Goal: Register for event/course

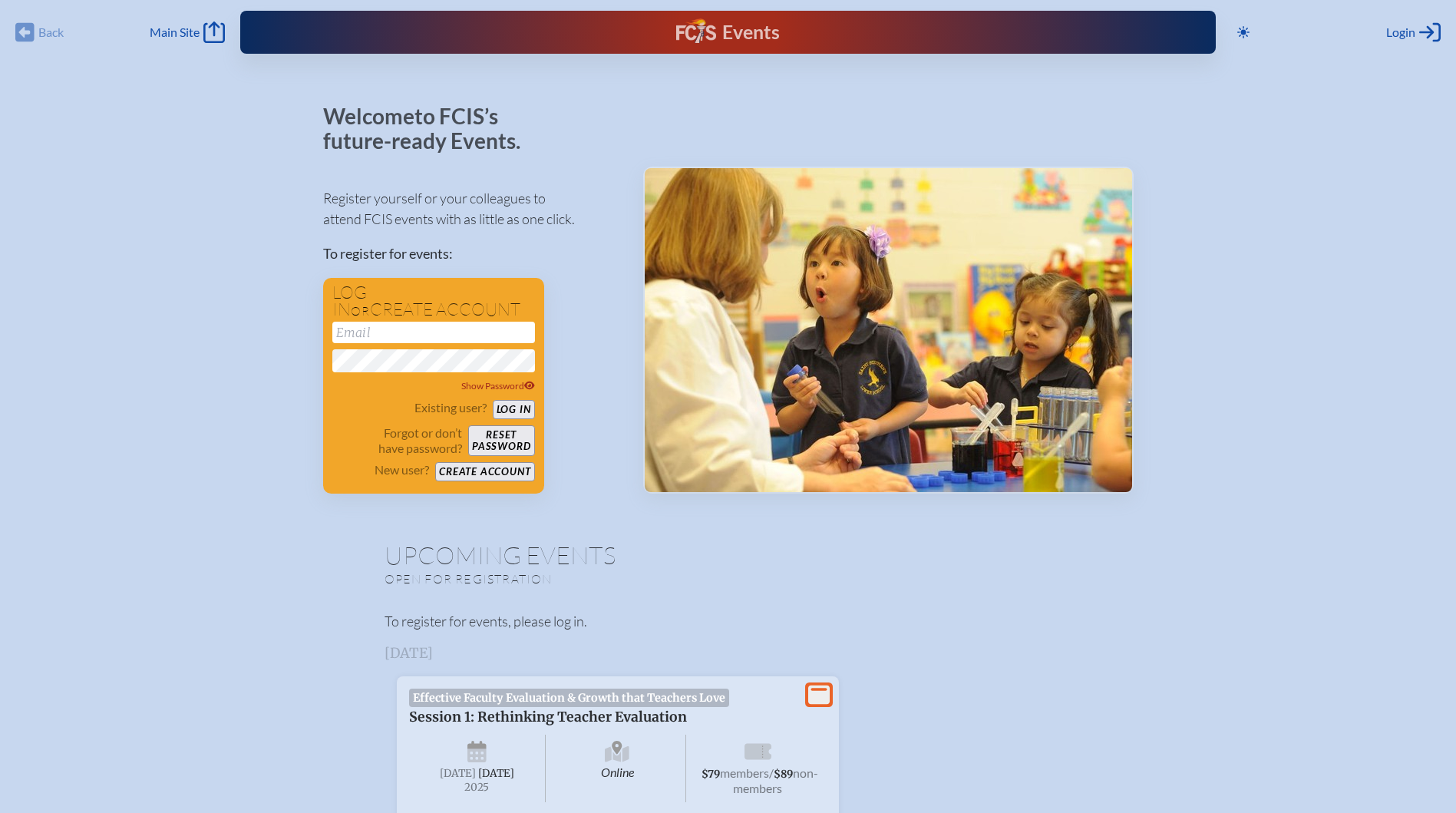
click at [695, 27] on div "Events" at bounding box center [728, 32] width 103 height 27
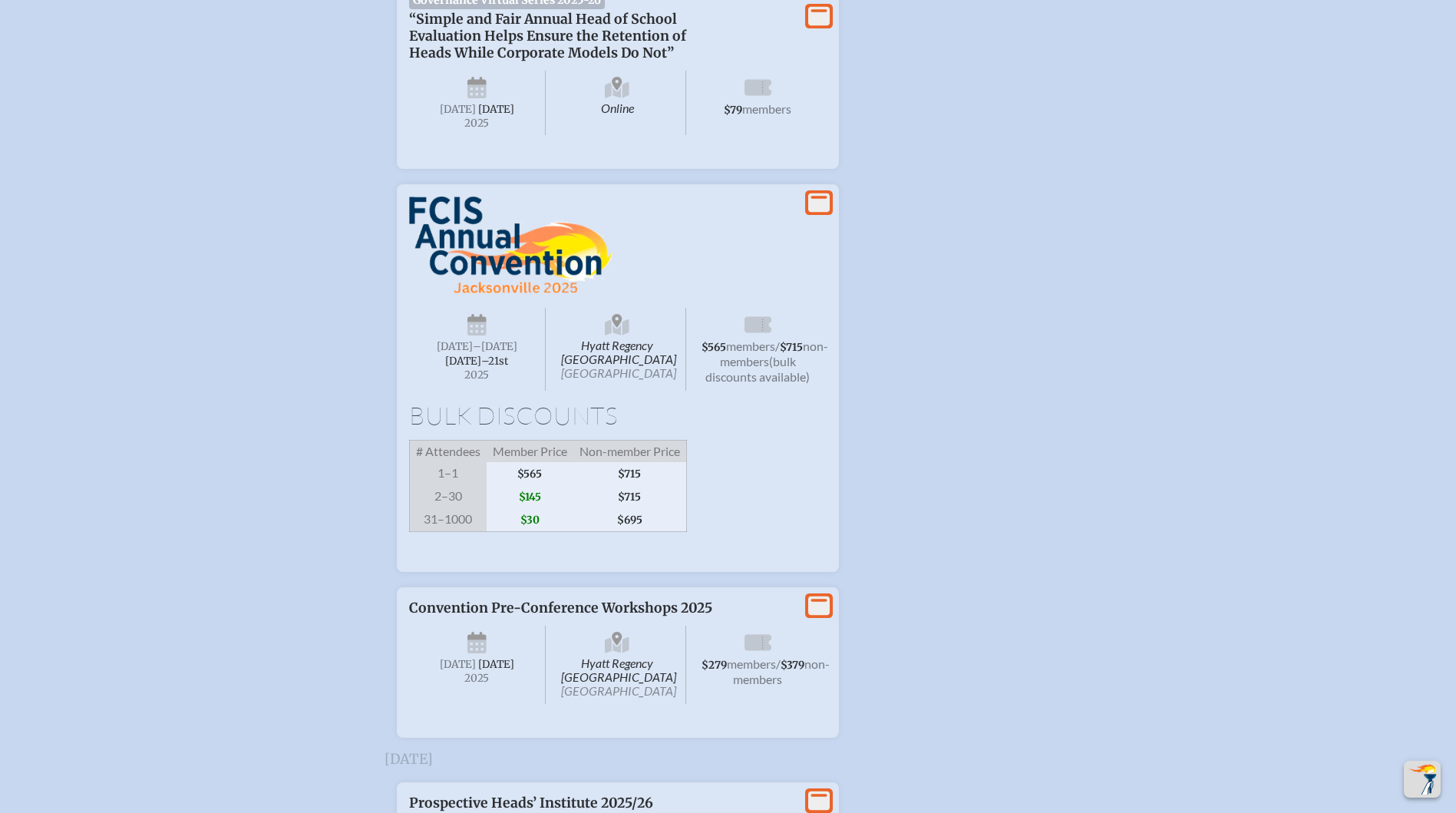
scroll to position [2686, 0]
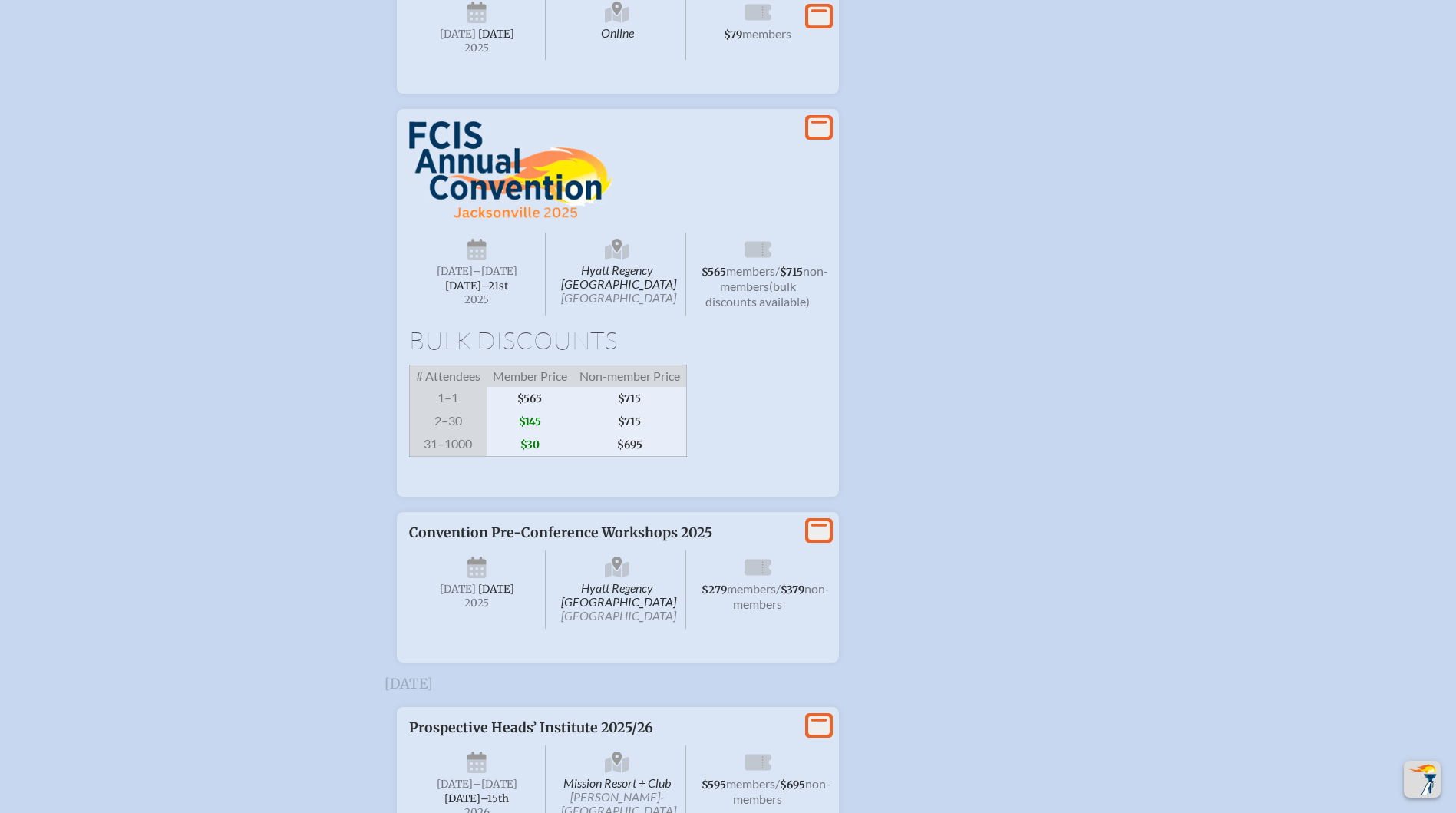
click at [451, 316] on span "Wednesday –Friday , November 19th–⁠21st , 2025" at bounding box center [477, 274] width 137 height 83
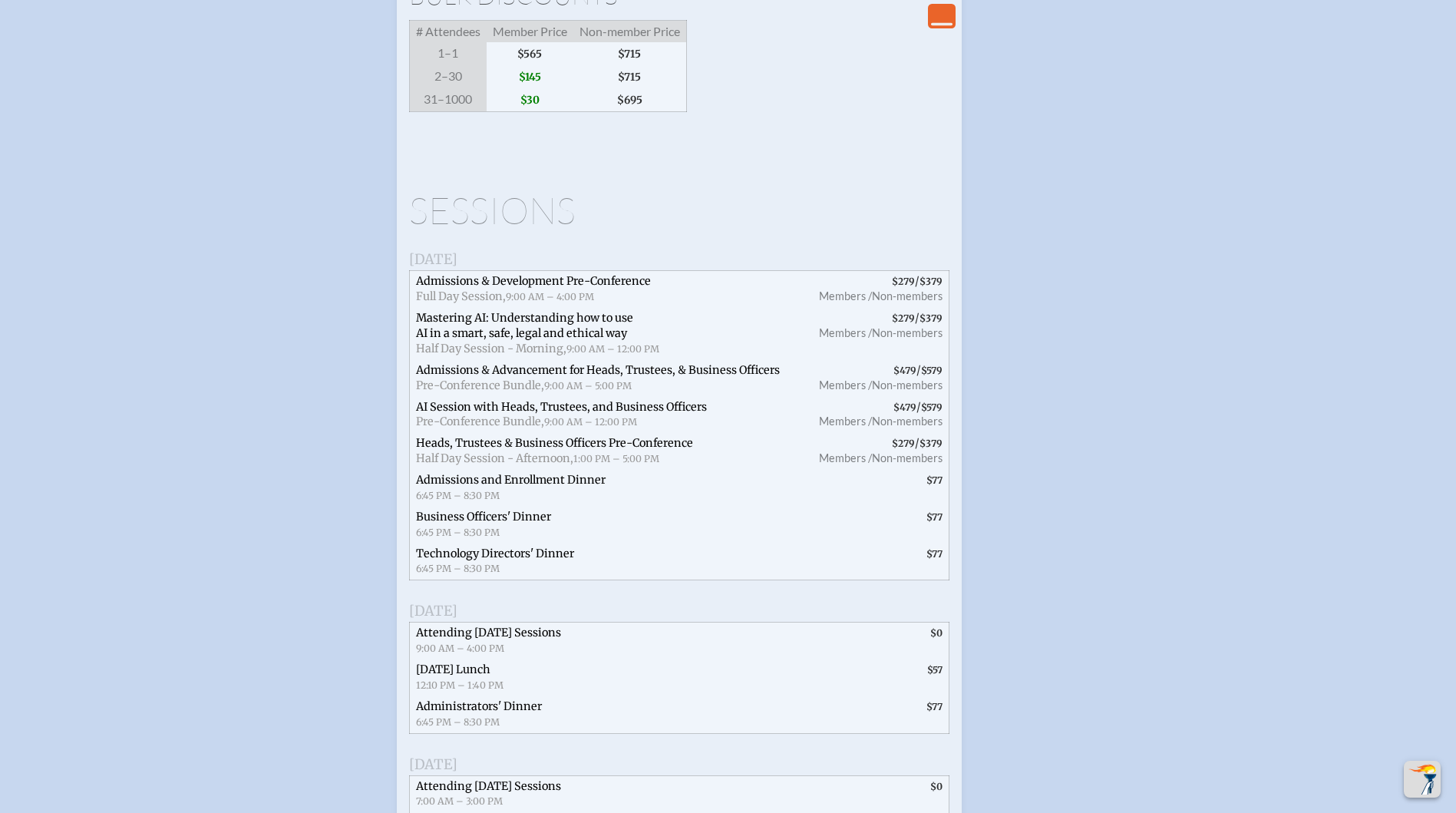
scroll to position [3031, 0]
click at [715, 376] on span "Admissions & Advancement for Heads, Trustees, & Business Officers" at bounding box center [597, 369] width 364 height 14
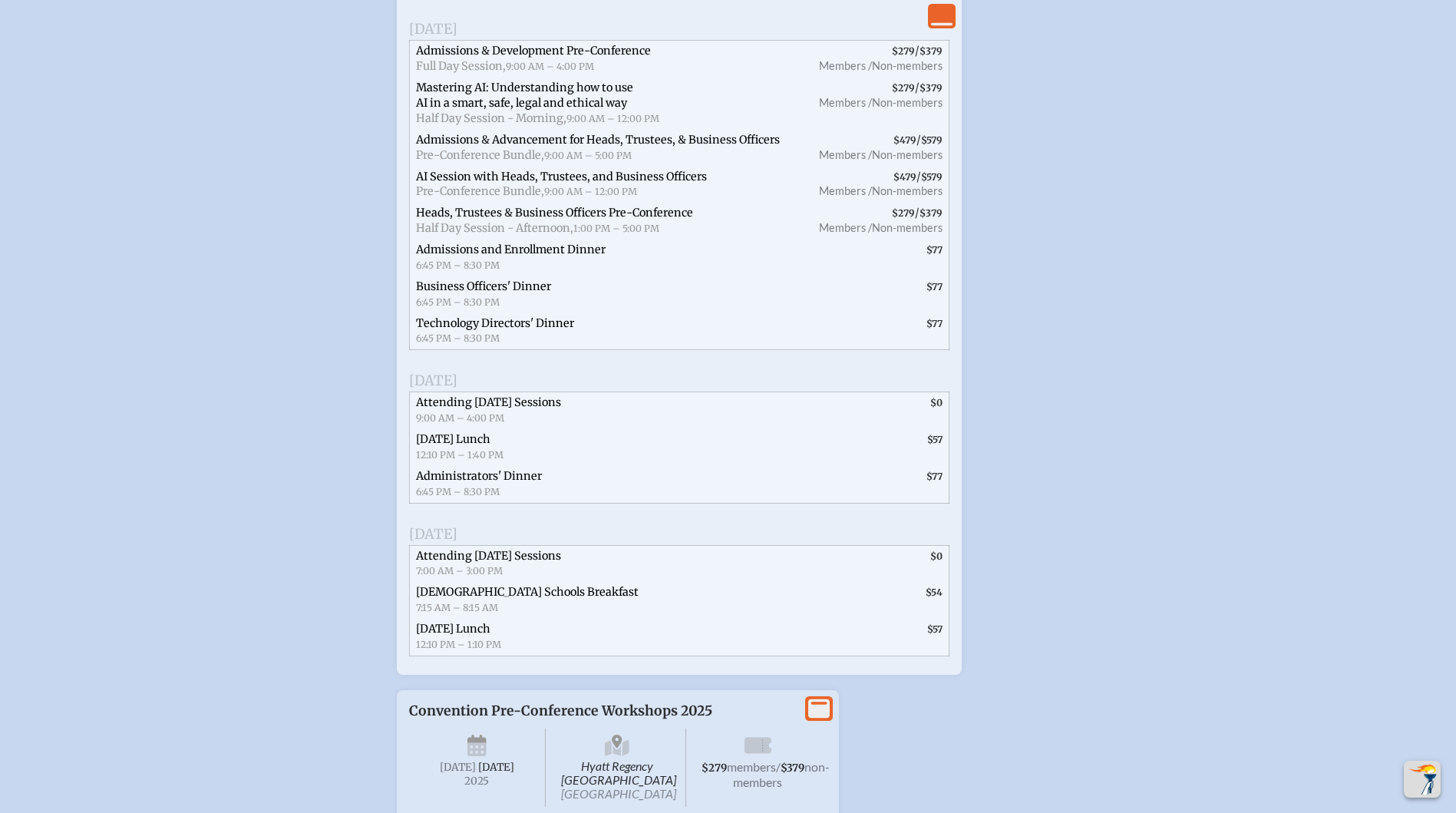
scroll to position [3281, 0]
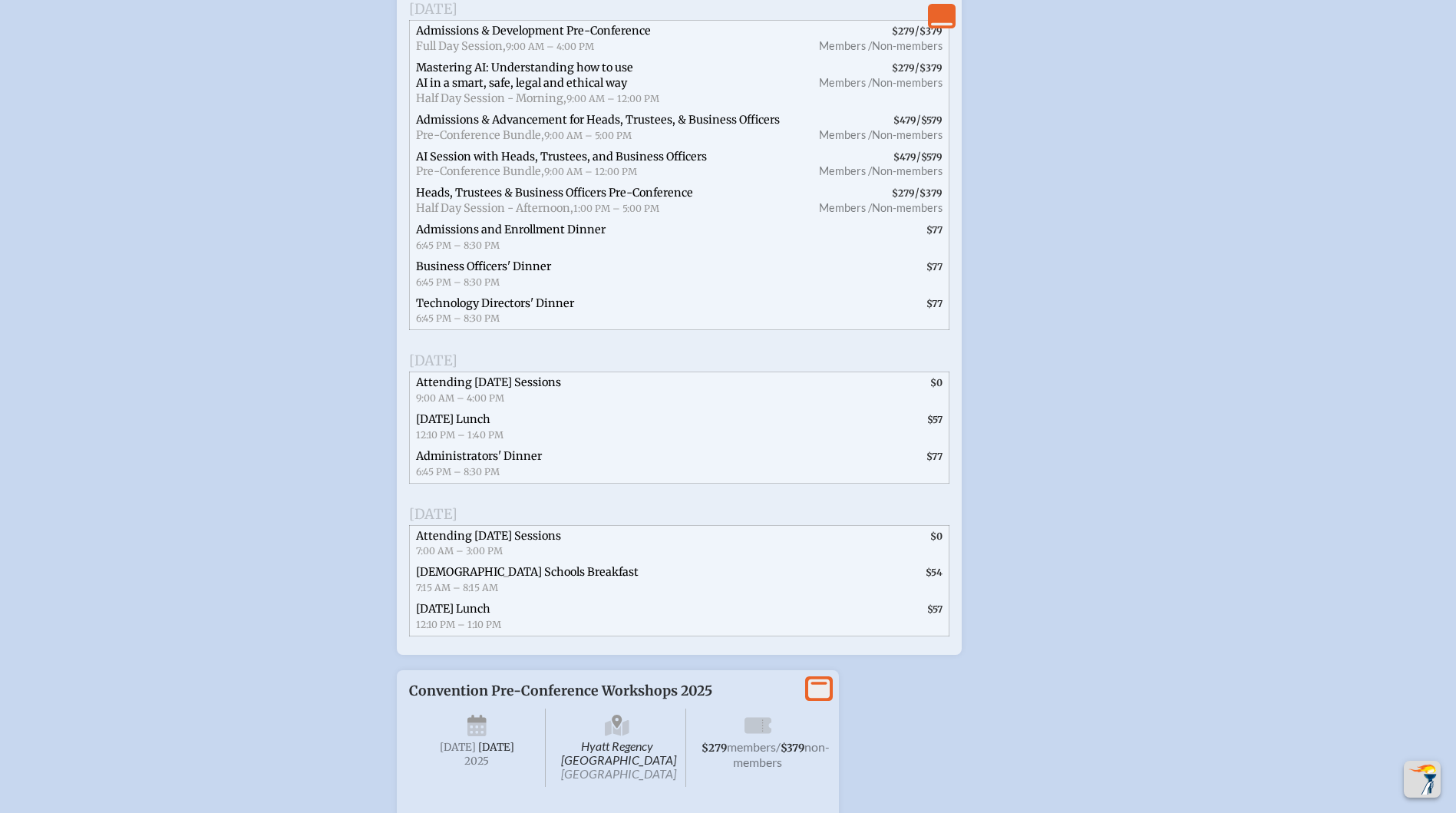
click at [557, 389] on span "Attending [DATE] Sessions" at bounding box center [488, 382] width 145 height 14
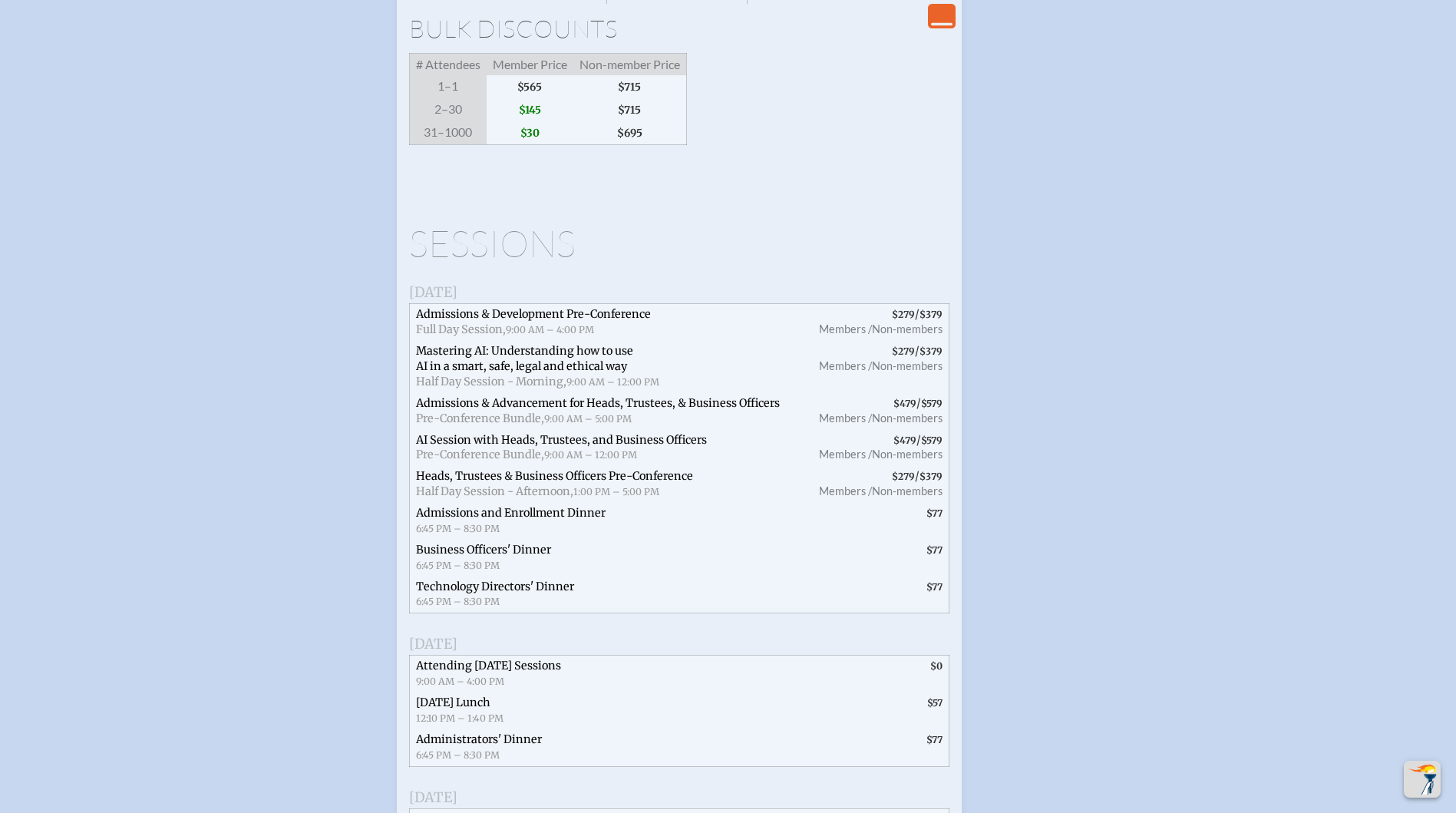
scroll to position [3012, 0]
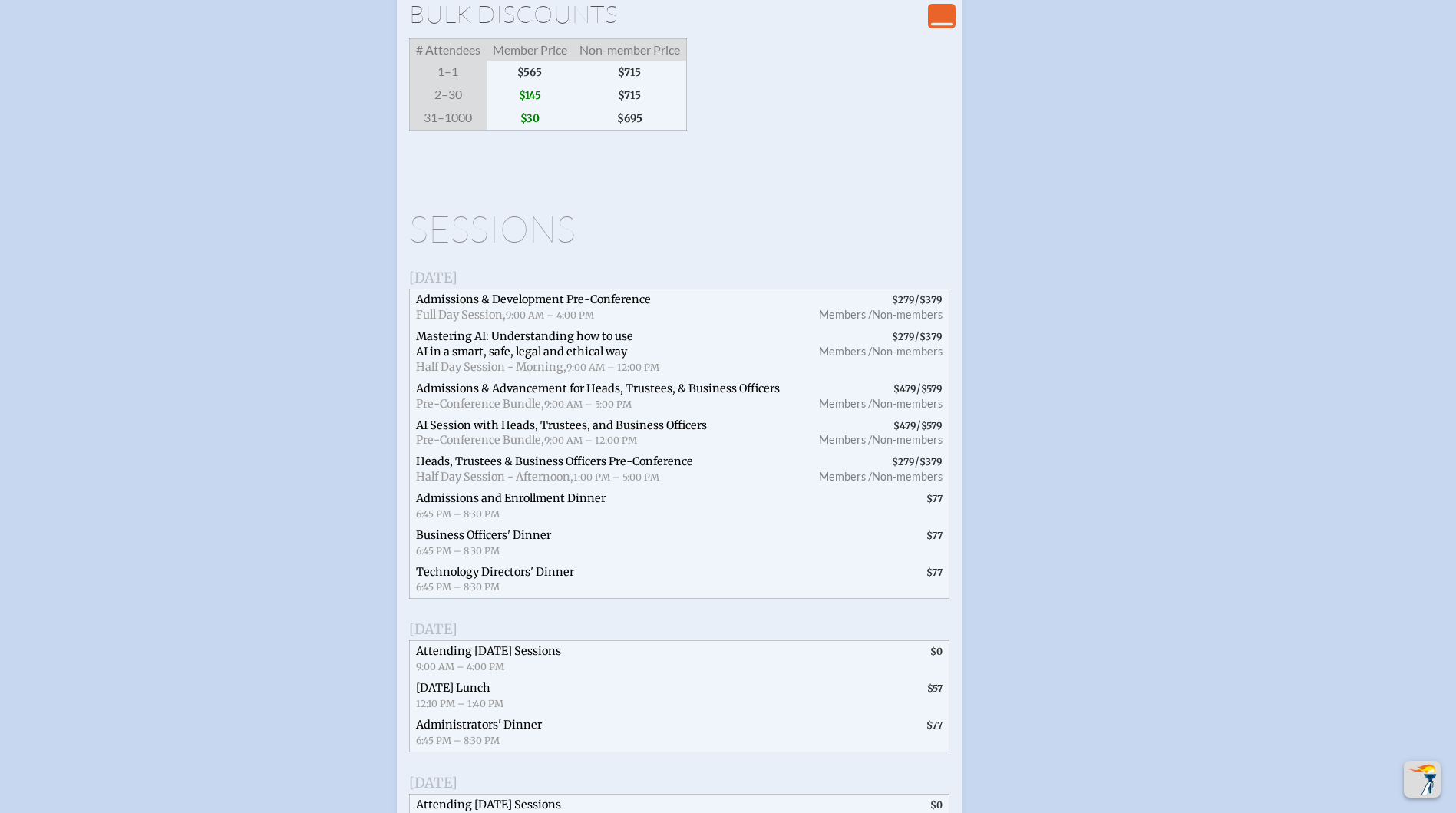
click at [557, 415] on span "Admissions & Advancement for Heads, Trustees, & Business Officers Pre-Conferenc…" at bounding box center [605, 397] width 392 height 37
click at [546, 452] on span "AI Session with Heads, Trustees, and Business Officers Pre-Conference Bundle, 9…" at bounding box center [605, 433] width 392 height 37
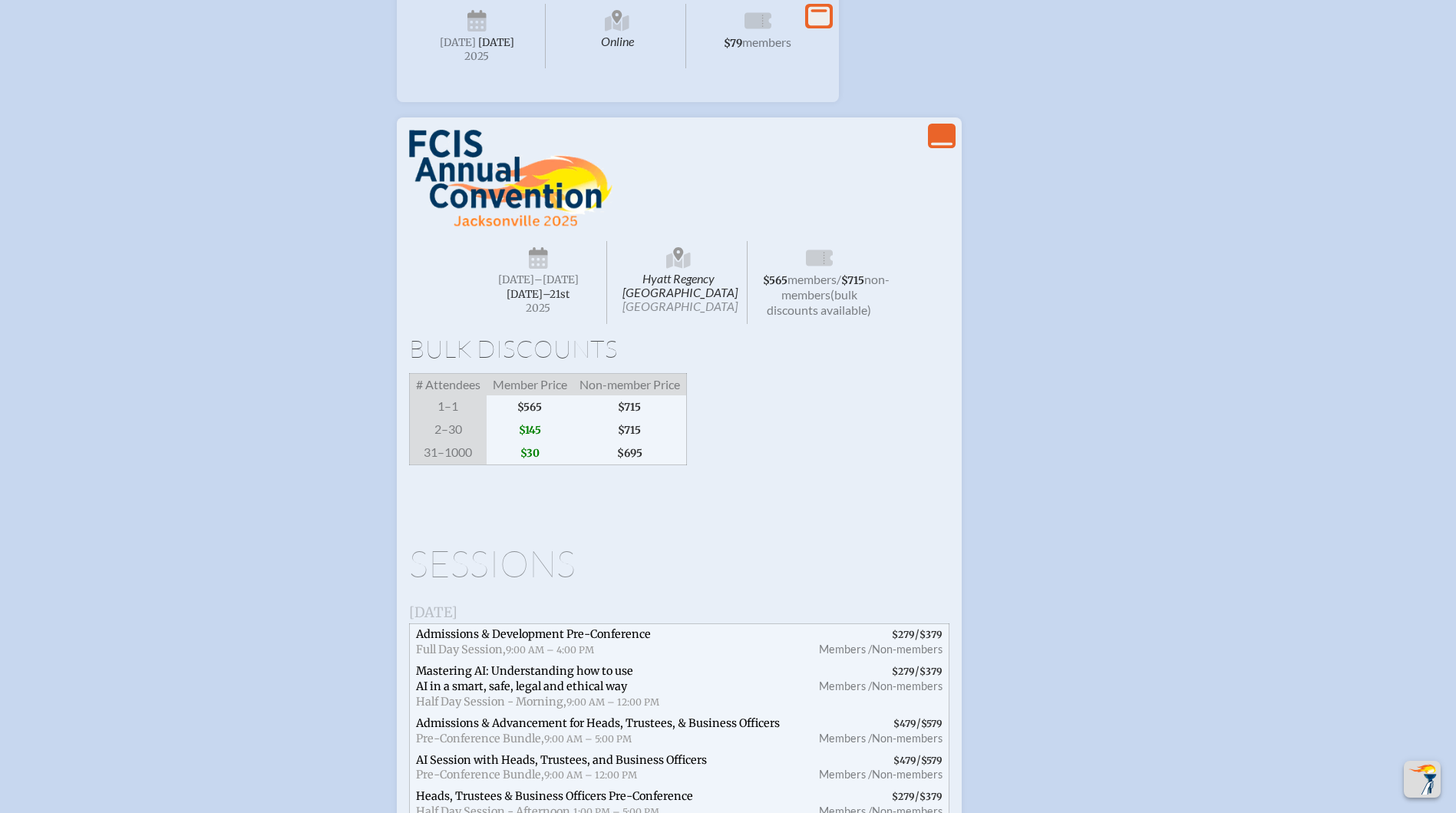
scroll to position [2667, 0]
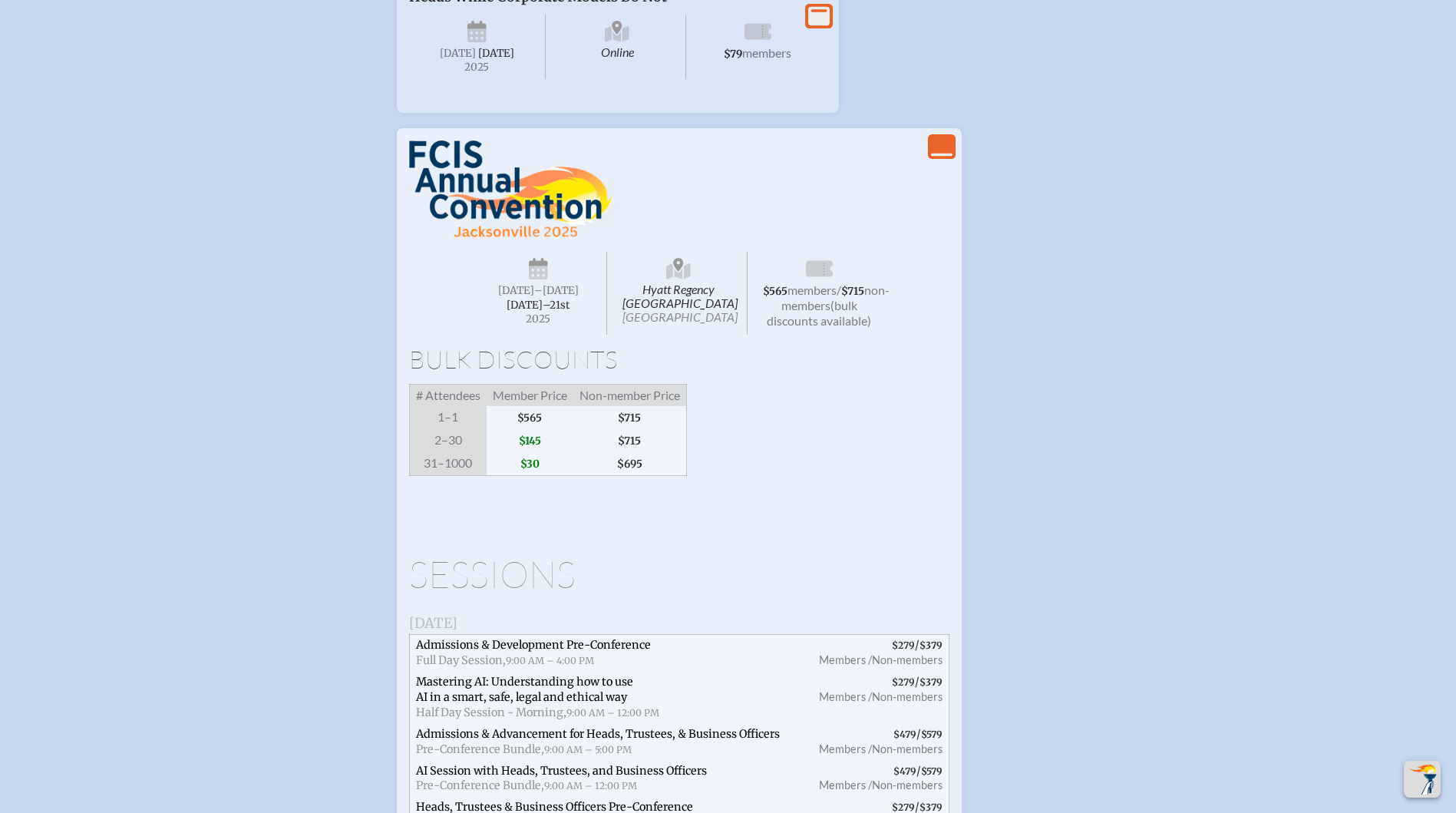
click at [541, 239] on img at bounding box center [511, 190] width 203 height 98
click at [596, 239] on img at bounding box center [511, 190] width 203 height 98
click at [817, 341] on div "Hyatt Regency Jacksonville Riverfront Jacksonville Wednesday –Friday , November…" at bounding box center [679, 292] width 417 height 98
click at [815, 312] on span "non-members" at bounding box center [835, 297] width 108 height 30
click at [933, 157] on icon "View Less" at bounding box center [942, 147] width 22 height 22
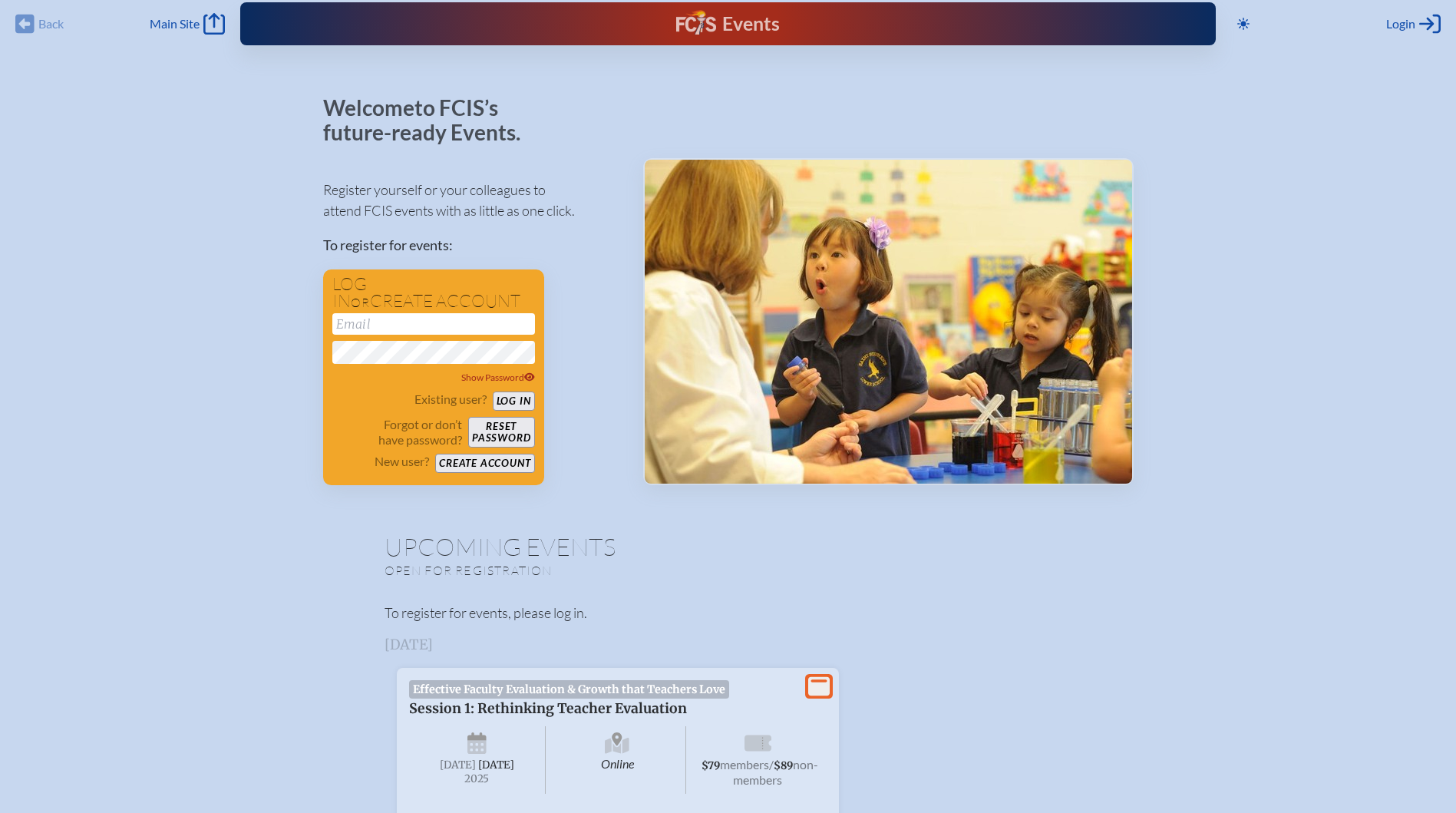
scroll to position [0, 0]
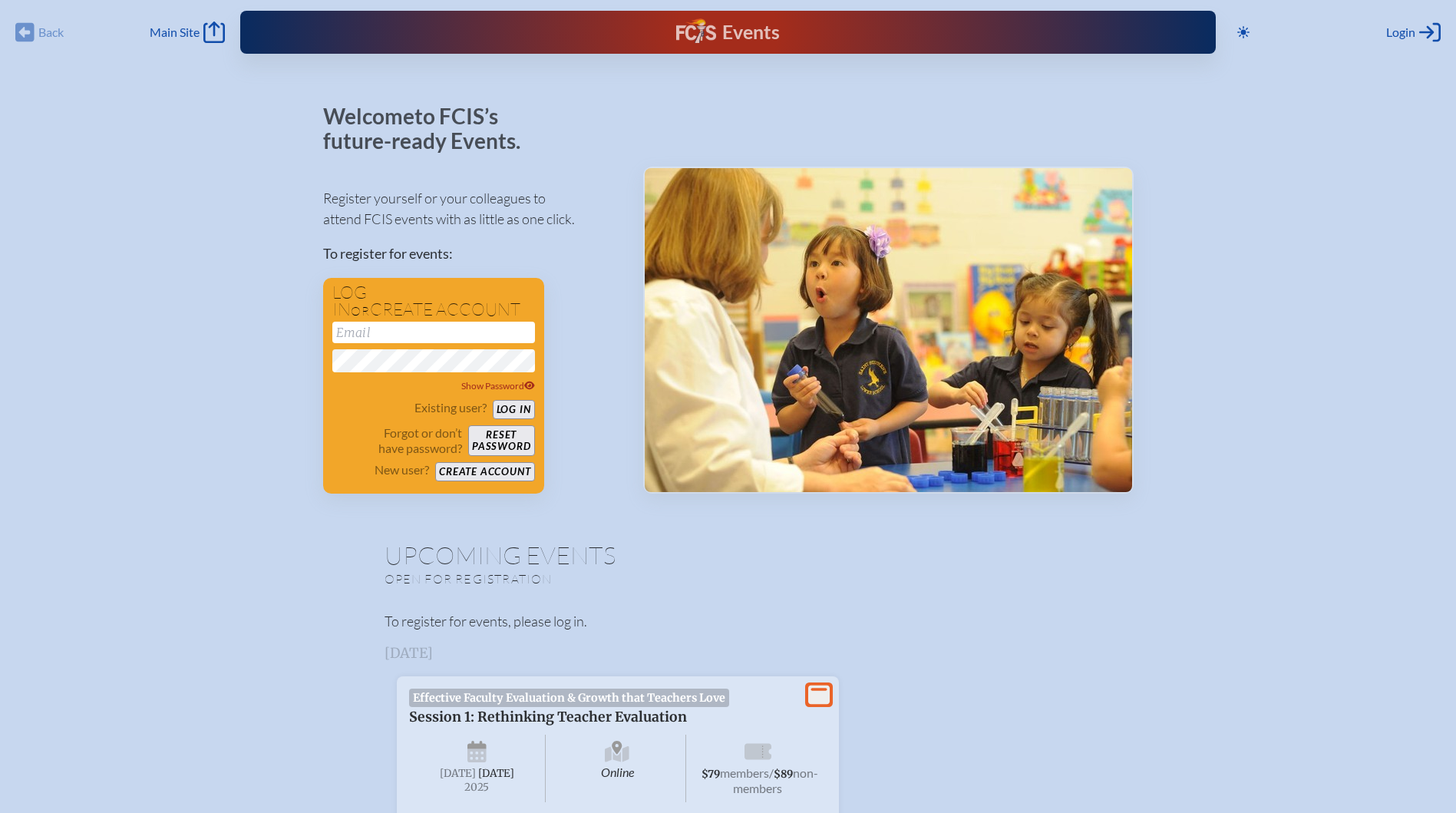
click at [729, 34] on div "Events" at bounding box center [728, 32] width 103 height 27
click at [210, 34] on icon "Main Site" at bounding box center [214, 32] width 22 height 22
